Goal: Transaction & Acquisition: Purchase product/service

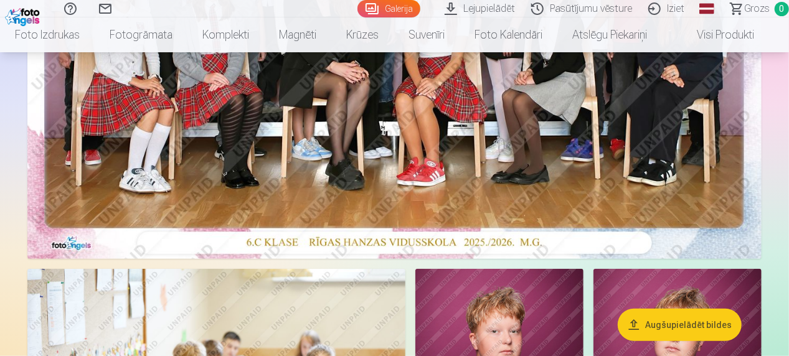
scroll to position [311, 0]
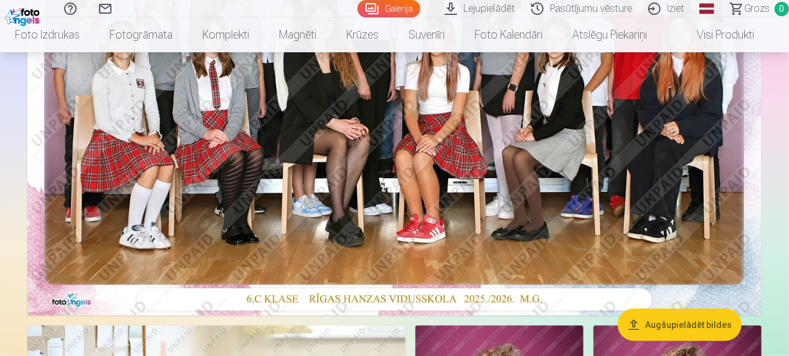
click at [426, 154] on img at bounding box center [394, 71] width 734 height 490
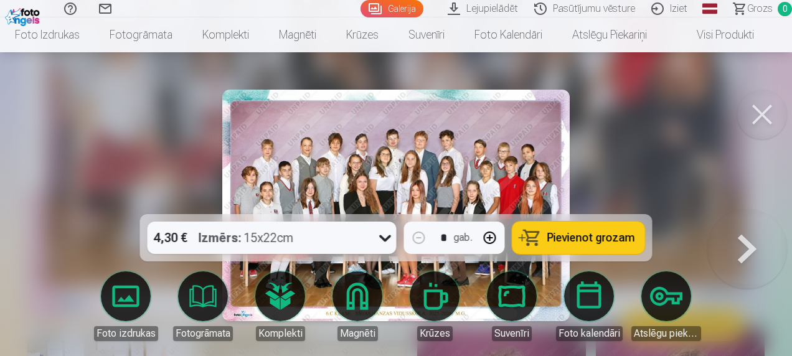
click at [384, 237] on icon at bounding box center [385, 238] width 20 height 20
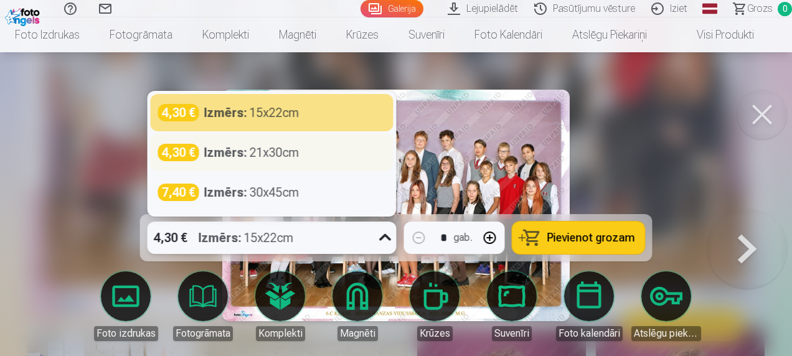
click at [271, 154] on div "Izmērs : 21x30cm" at bounding box center [251, 152] width 95 height 17
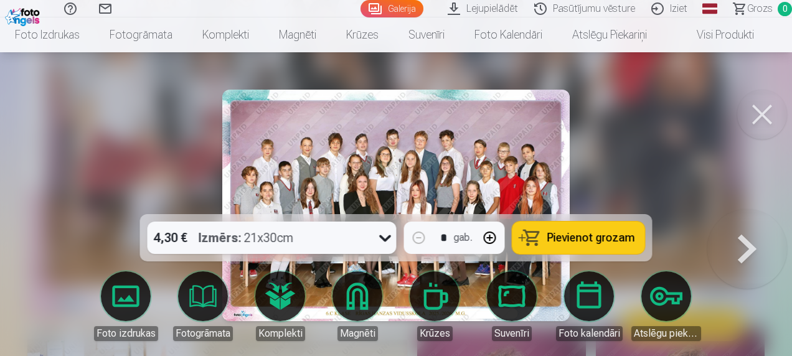
click at [550, 240] on span "Pievienot grozam" at bounding box center [591, 237] width 88 height 11
click at [763, 110] on button at bounding box center [762, 115] width 50 height 50
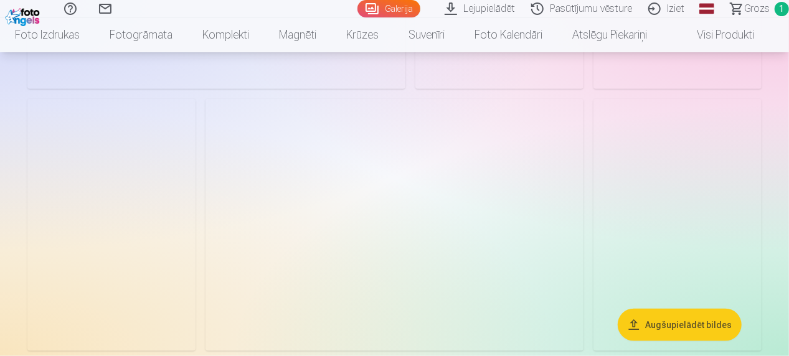
scroll to position [2989, 0]
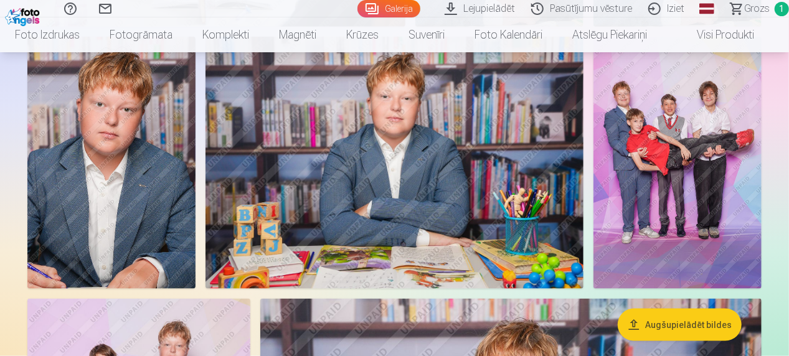
click at [138, 128] on img at bounding box center [111, 163] width 168 height 252
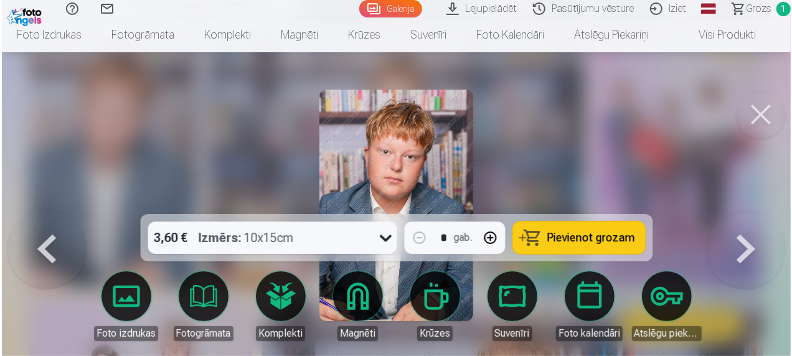
scroll to position [2999, 0]
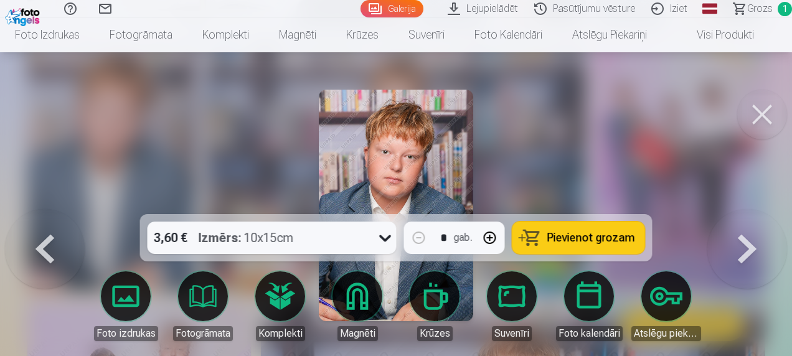
click at [389, 239] on icon at bounding box center [385, 238] width 20 height 20
drag, startPoint x: 540, startPoint y: 91, endPoint x: 540, endPoint y: 98, distance: 7.5
click at [540, 98] on div at bounding box center [396, 178] width 792 height 356
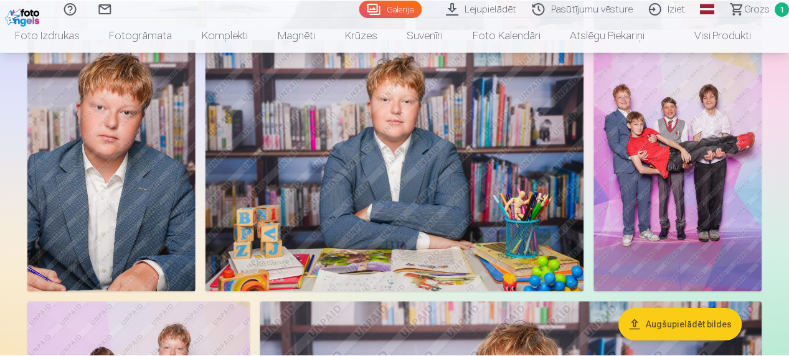
scroll to position [2989, 0]
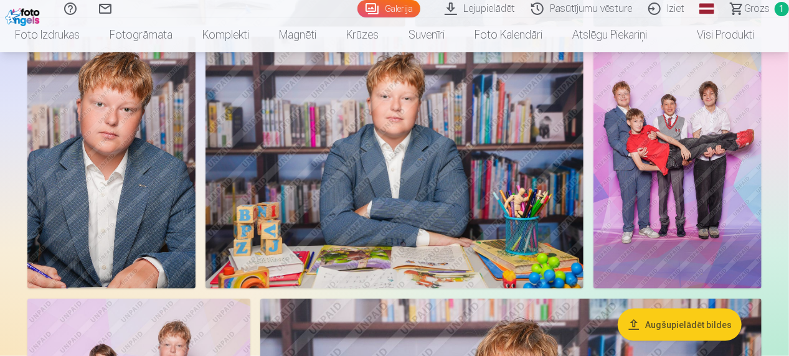
click at [120, 135] on img at bounding box center [111, 163] width 168 height 252
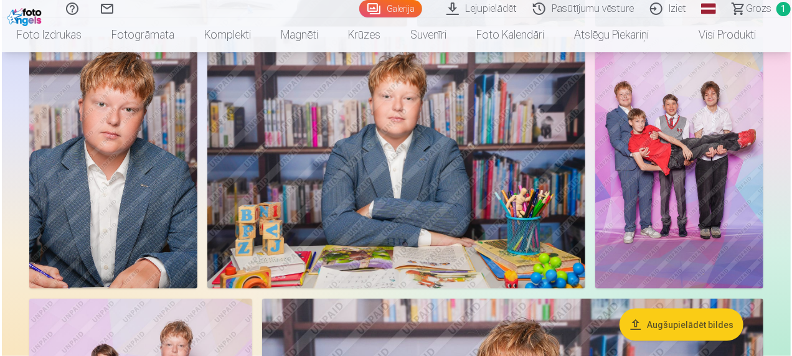
scroll to position [2999, 0]
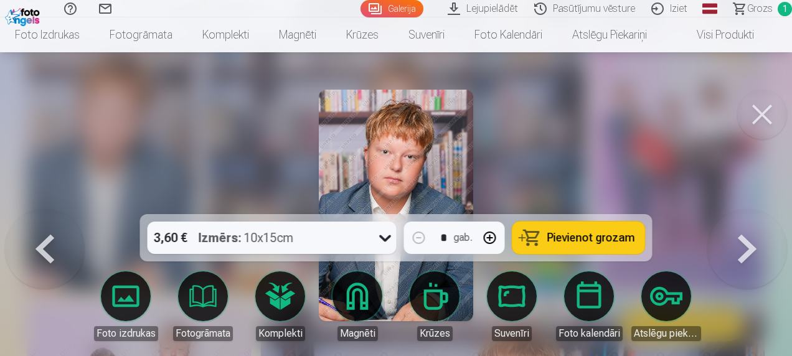
click at [344, 238] on div "3,60 € Izmērs : 10x15cm" at bounding box center [260, 238] width 225 height 32
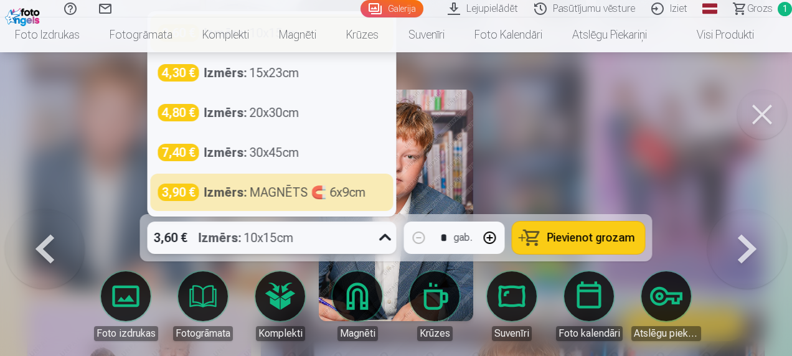
click at [583, 237] on span "Pievienot grozam" at bounding box center [591, 237] width 88 height 11
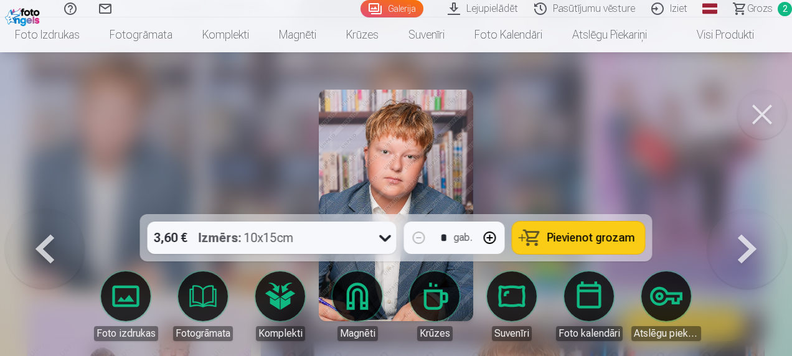
click at [766, 116] on button at bounding box center [762, 115] width 50 height 50
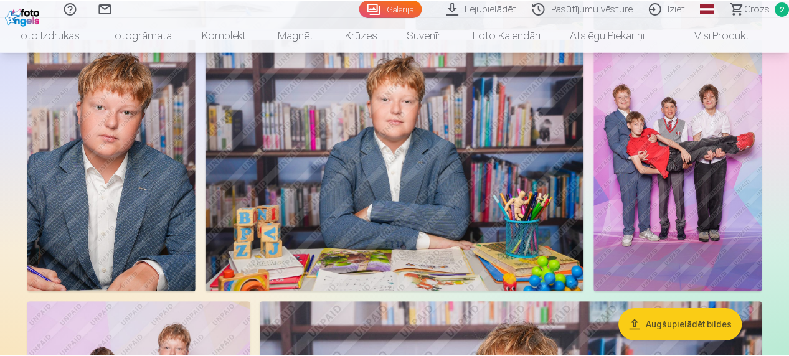
scroll to position [2989, 0]
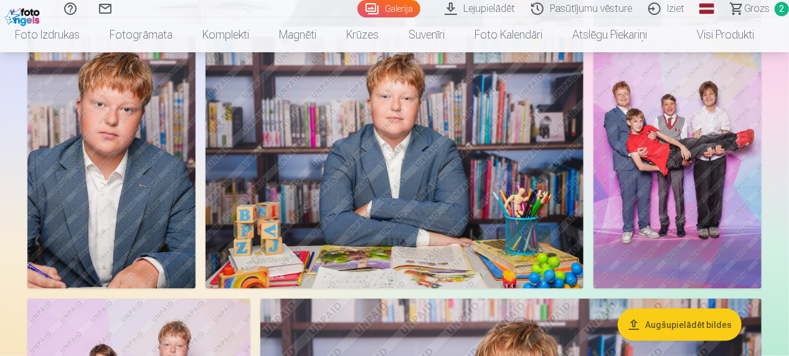
click at [670, 152] on img at bounding box center [677, 163] width 168 height 252
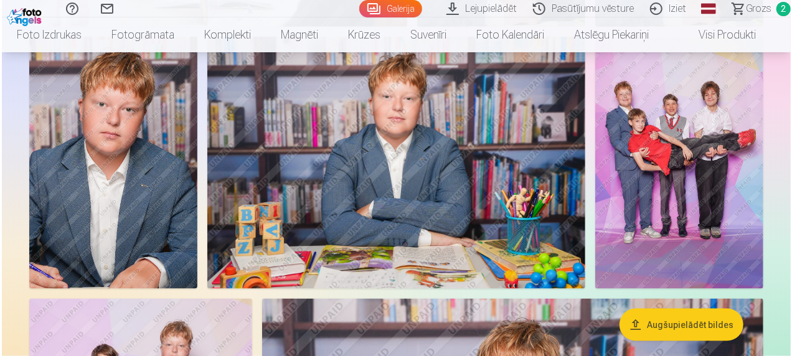
scroll to position [2999, 0]
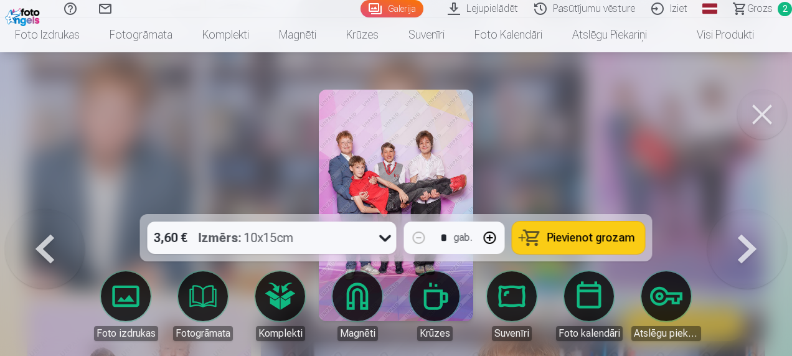
click at [578, 242] on span "Pievienot grozam" at bounding box center [591, 237] width 88 height 11
click at [763, 115] on button at bounding box center [762, 115] width 50 height 50
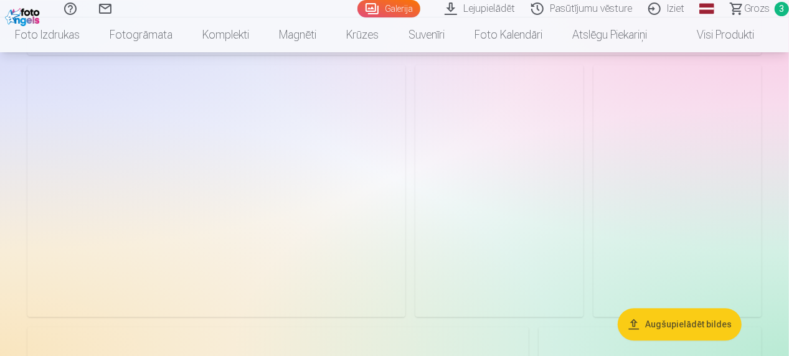
scroll to position [4047, 0]
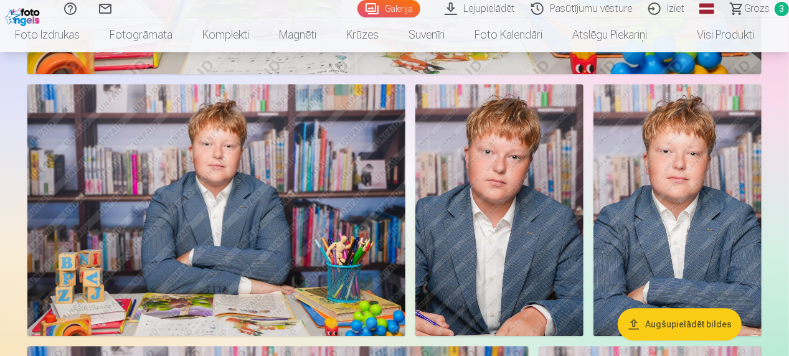
click at [533, 189] on img at bounding box center [499, 210] width 168 height 252
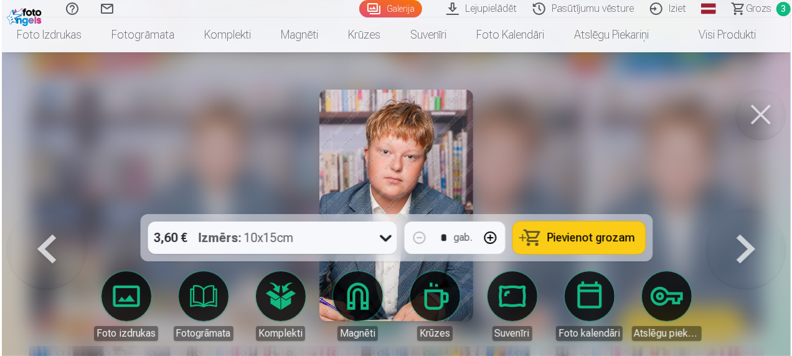
scroll to position [4061, 0]
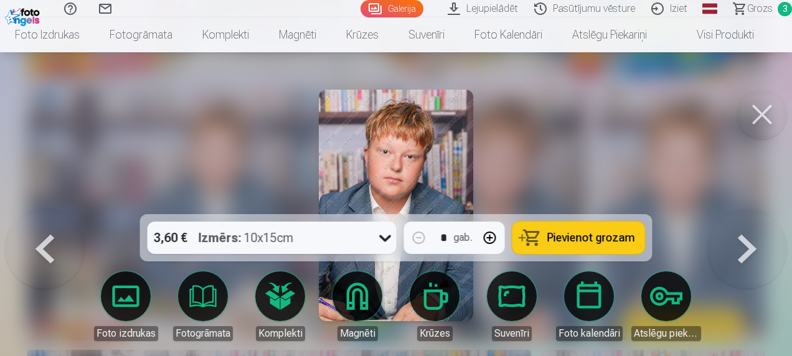
click at [583, 242] on span "Pievienot grozam" at bounding box center [591, 237] width 88 height 11
click at [763, 114] on button at bounding box center [762, 115] width 50 height 50
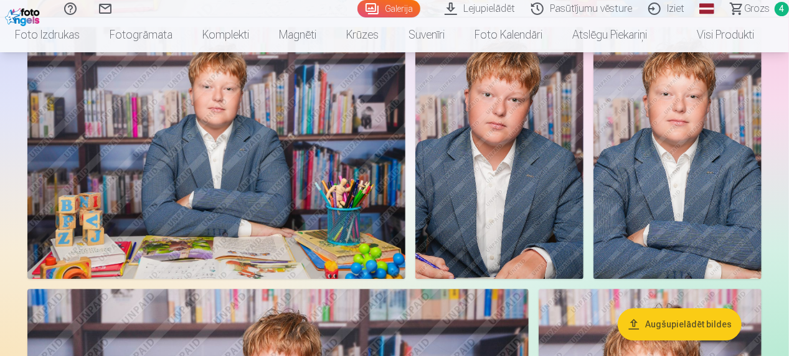
scroll to position [4047, 0]
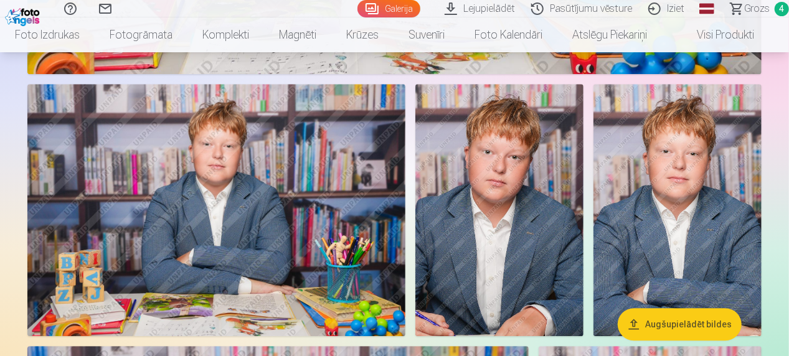
click at [532, 207] on img at bounding box center [499, 210] width 168 height 252
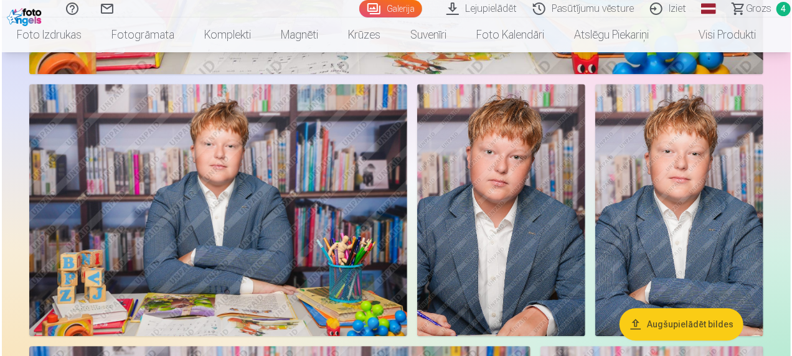
scroll to position [4061, 0]
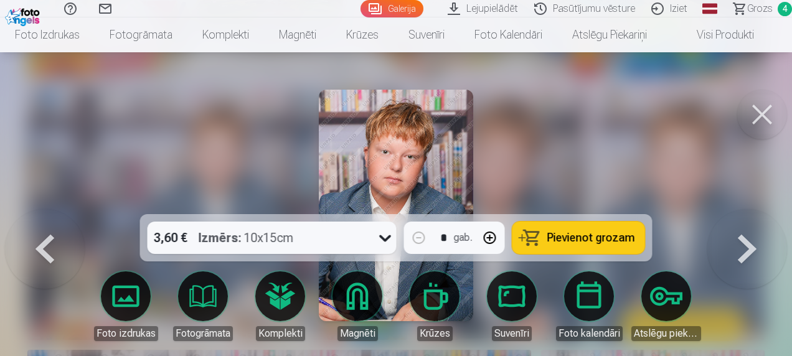
click at [583, 237] on span "Pievienot grozam" at bounding box center [591, 237] width 88 height 11
click at [761, 115] on button at bounding box center [762, 115] width 50 height 50
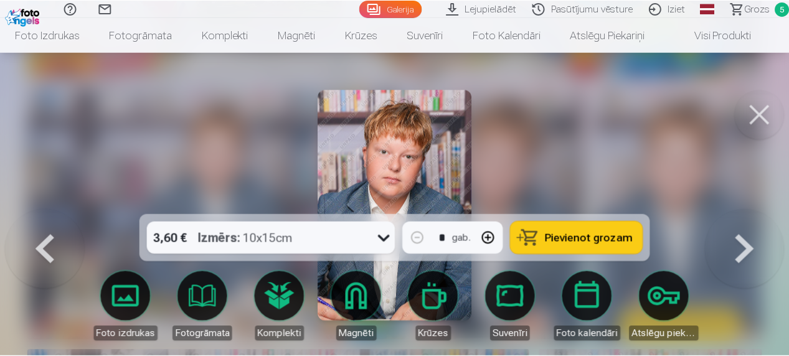
scroll to position [4047, 0]
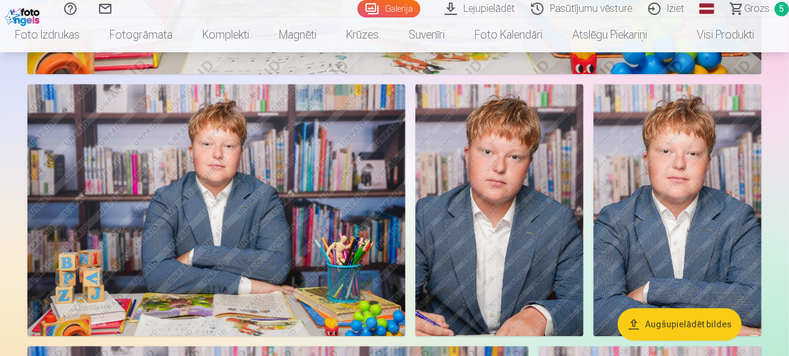
click at [752, 5] on span "Grozs" at bounding box center [757, 8] width 26 height 15
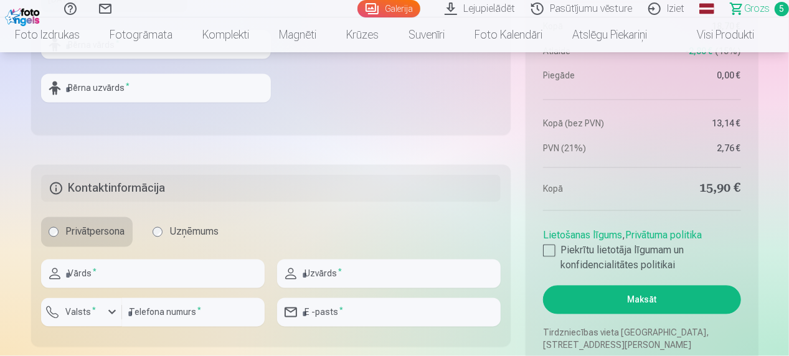
scroll to position [1183, 0]
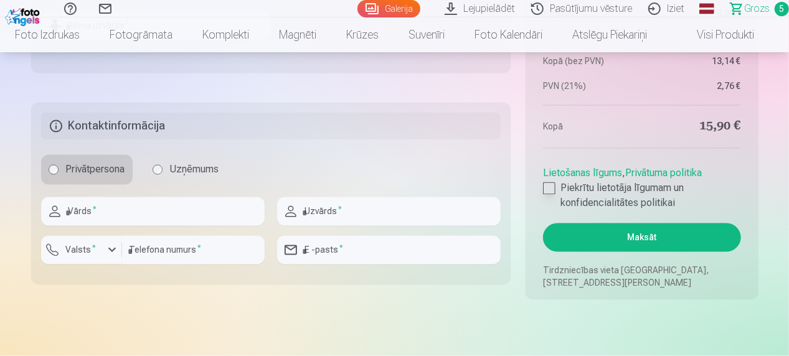
click at [549, 189] on div at bounding box center [549, 188] width 12 height 12
click at [644, 233] on button "Maksāt" at bounding box center [641, 238] width 197 height 29
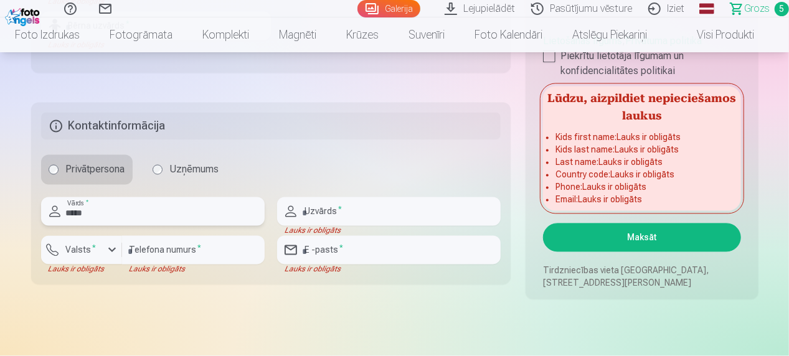
type input "****"
click at [323, 214] on input "text" at bounding box center [389, 211] width 224 height 29
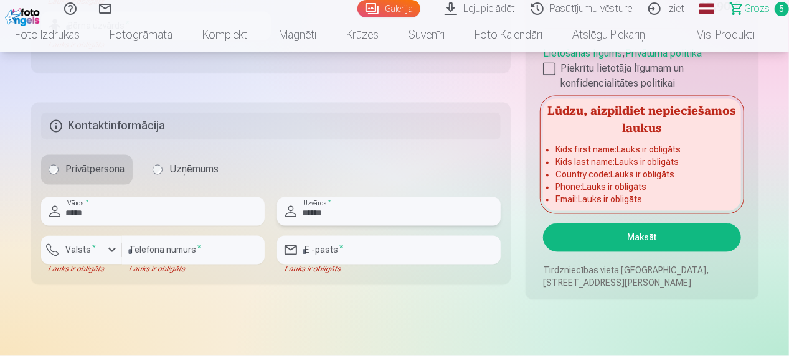
type input "******"
click at [111, 251] on div "button" at bounding box center [112, 250] width 15 height 15
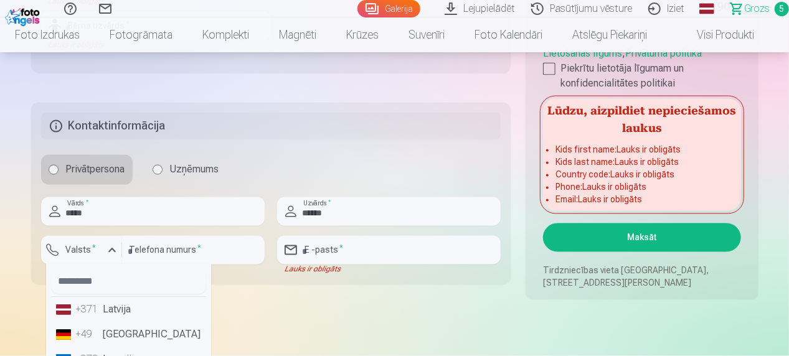
click at [123, 311] on li "+371 Latvija" at bounding box center [128, 310] width 155 height 25
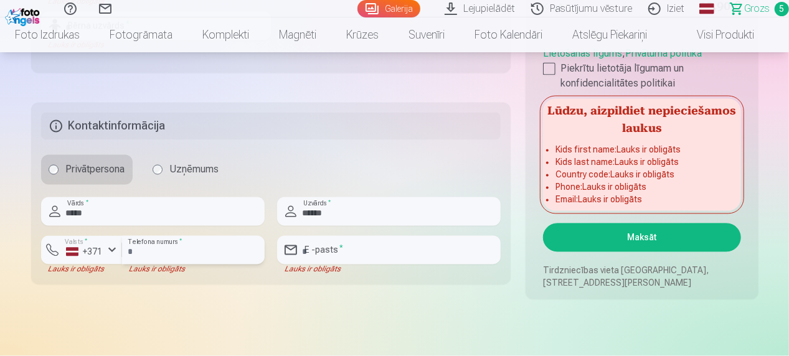
click at [147, 249] on input "number" at bounding box center [193, 250] width 143 height 29
type input "********"
type input "**********"
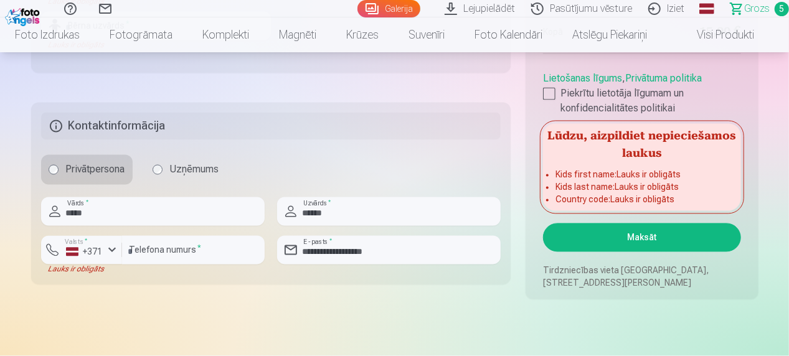
click at [664, 239] on button "Maksāt" at bounding box center [641, 238] width 197 height 29
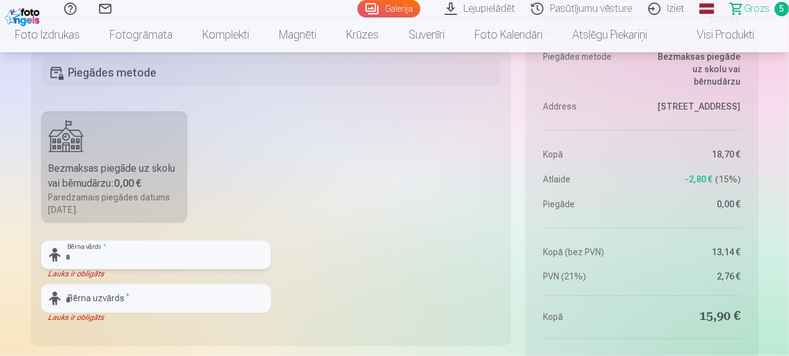
scroll to position [986, 0]
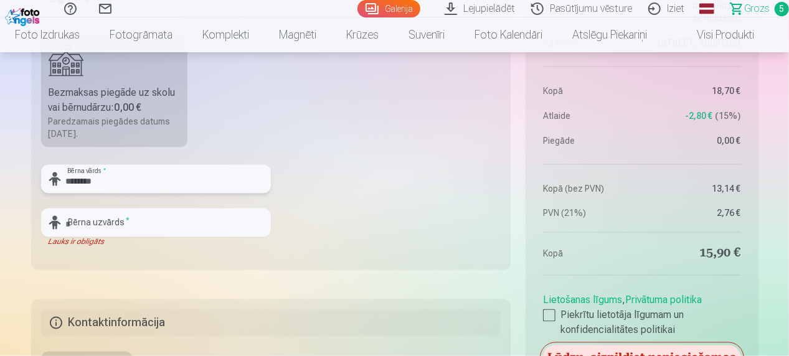
type input "********"
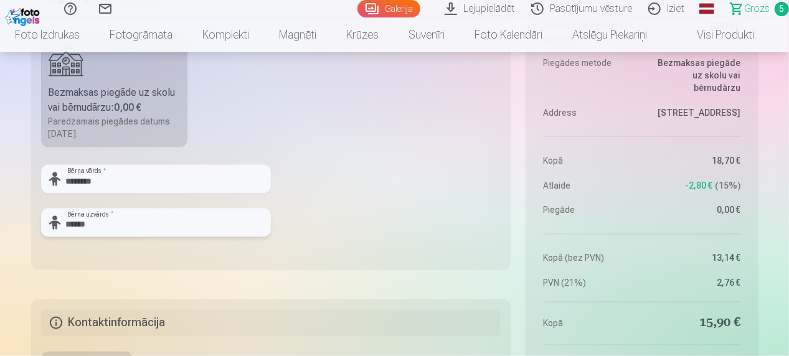
type input "******"
click at [455, 137] on fieldset "Piegādes metode Bezmaksas piegāde uz skolu vai bērnudārzu : 0,00 € Paredzamais …" at bounding box center [271, 121] width 480 height 296
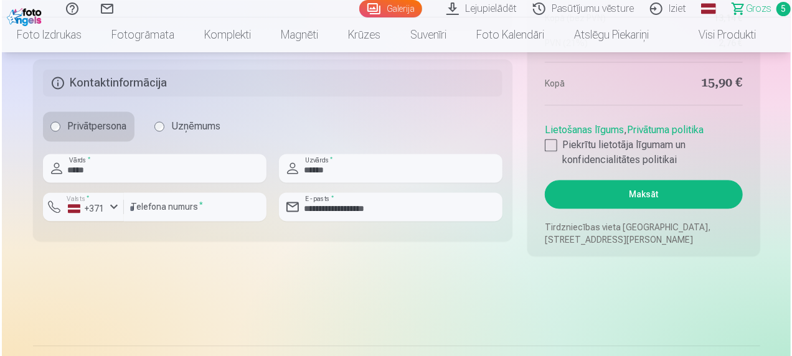
scroll to position [1298, 0]
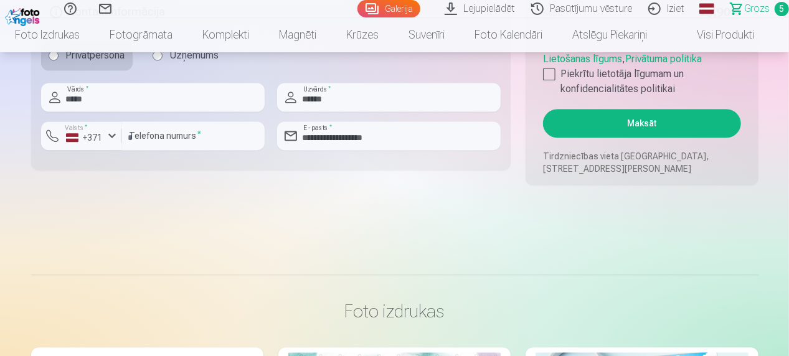
click at [646, 118] on button "Maksāt" at bounding box center [641, 123] width 197 height 29
